Goal: Task Accomplishment & Management: Complete application form

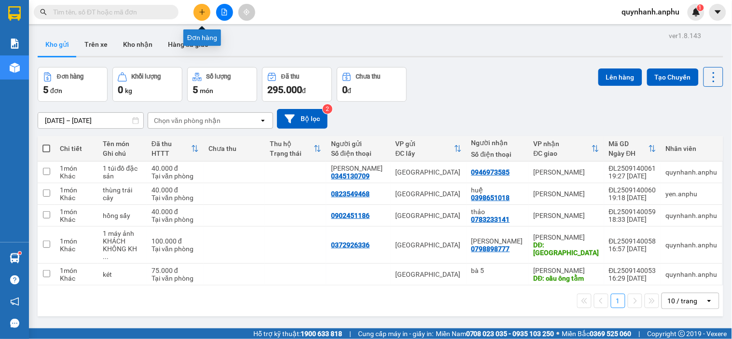
click at [204, 14] on icon "plus" at bounding box center [202, 12] width 7 height 7
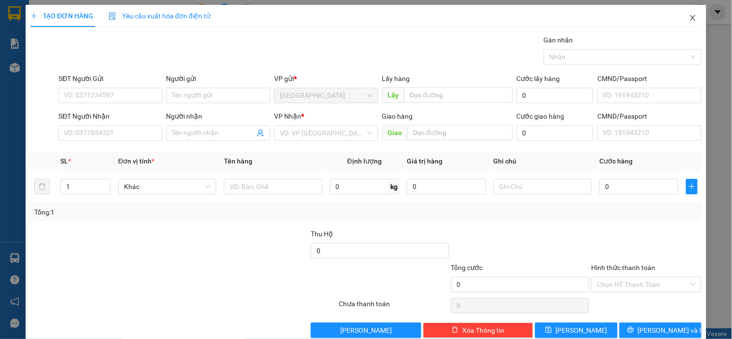
click at [689, 18] on icon "close" at bounding box center [693, 18] width 8 height 8
